Goal: Transaction & Acquisition: Purchase product/service

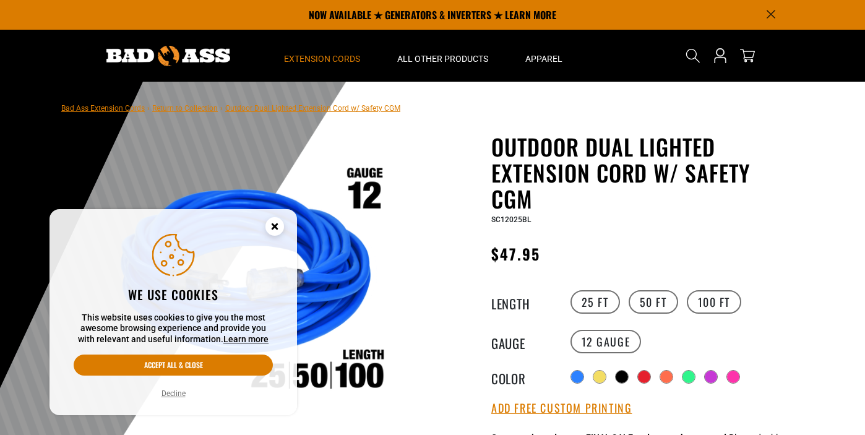
drag, startPoint x: 271, startPoint y: 230, endPoint x: 309, endPoint y: 60, distance: 174.3
click at [271, 230] on circle "Cookie Consent" at bounding box center [274, 226] width 19 height 19
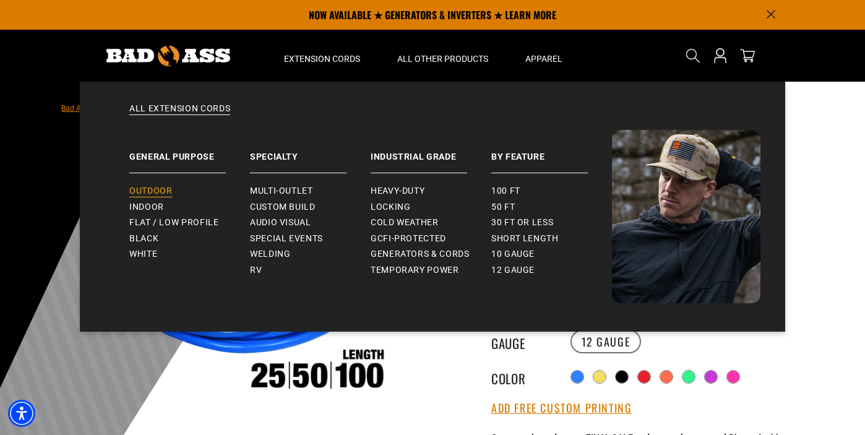
click at [157, 192] on span "Outdoor" at bounding box center [150, 191] width 43 height 11
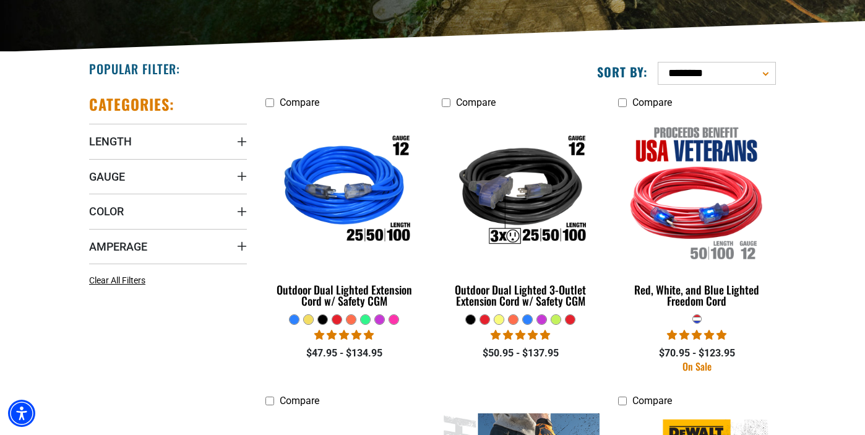
scroll to position [262, 0]
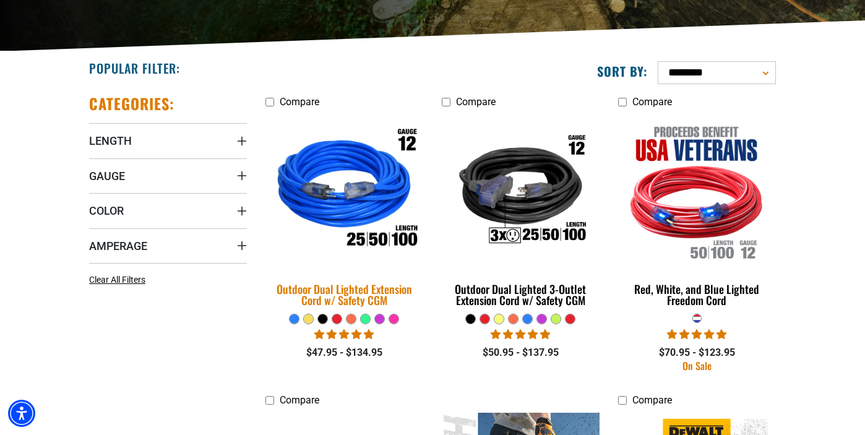
click at [354, 218] on img at bounding box center [344, 191] width 173 height 158
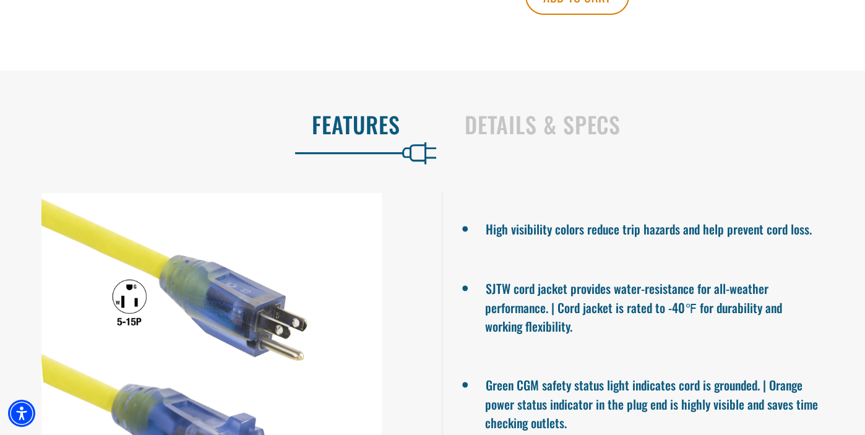
scroll to position [780, 0]
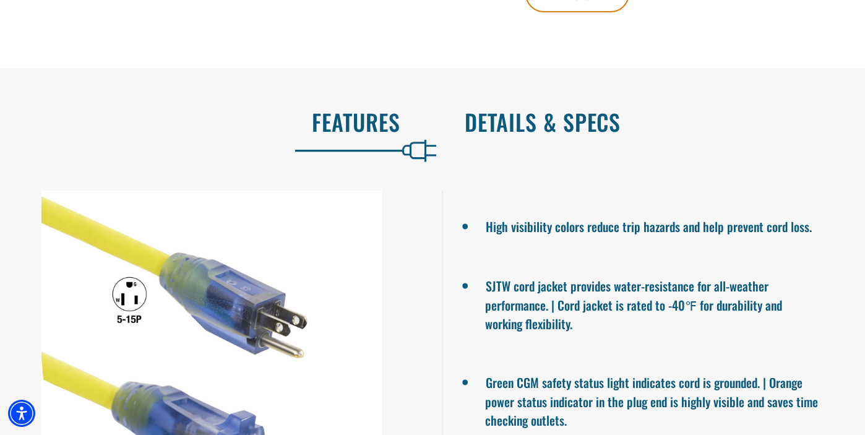
click at [565, 135] on h2 "Details & Specs" at bounding box center [652, 122] width 374 height 26
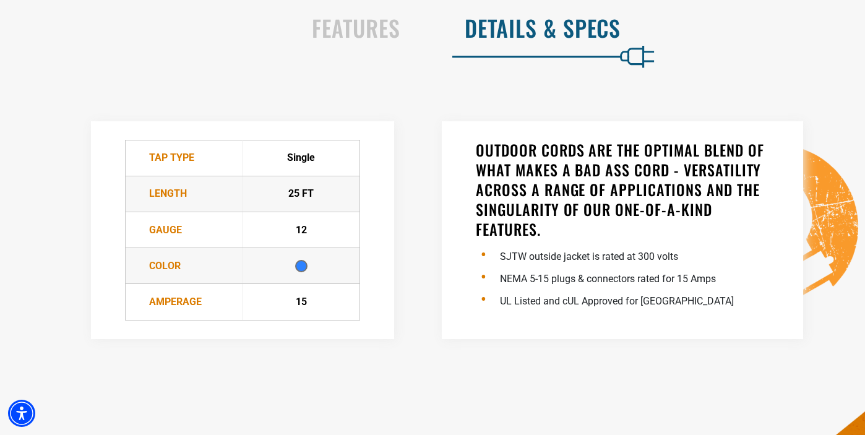
scroll to position [874, 0]
click at [372, 41] on h2 "Features" at bounding box center [213, 28] width 374 height 26
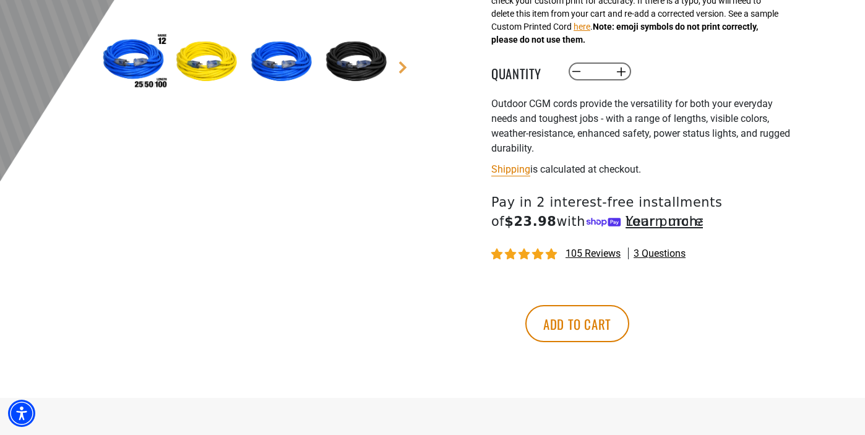
scroll to position [452, 0]
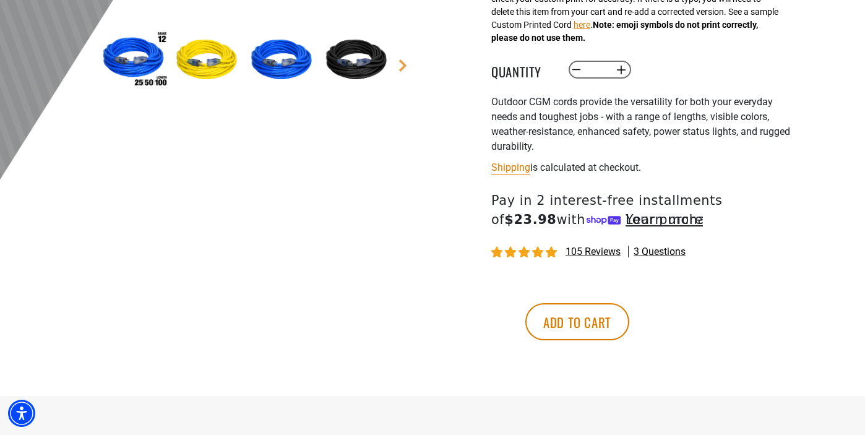
click at [494, 291] on shop-pay-wallet-button at bounding box center [493, 286] width 2 height 12
